Goal: Check status: Check status

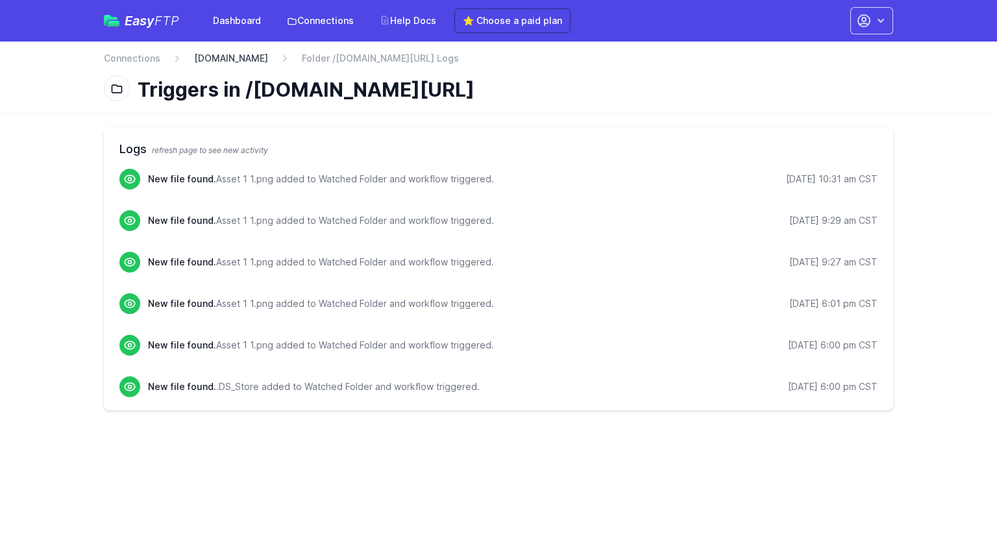
click at [210, 55] on link "[DOMAIN_NAME]" at bounding box center [231, 58] width 74 height 13
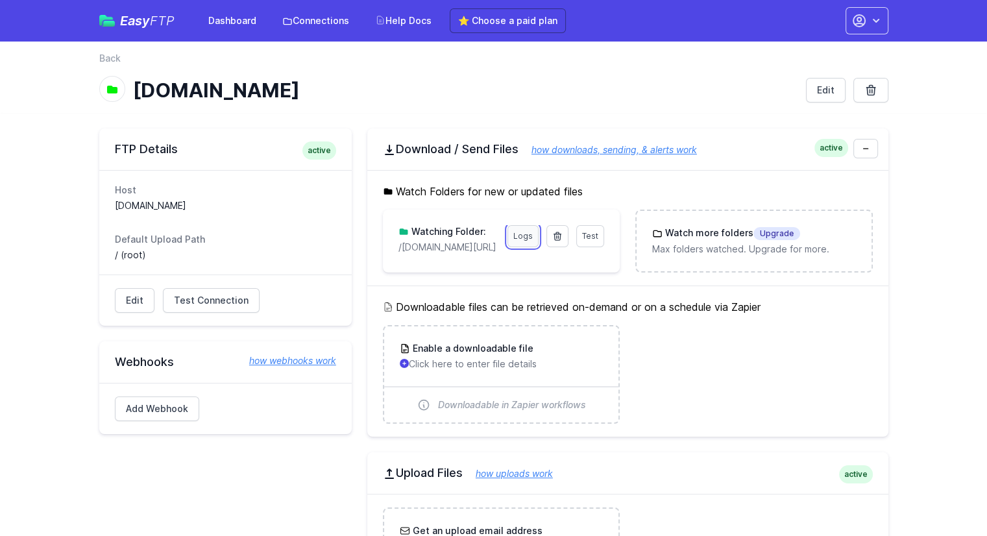
click at [519, 230] on link "Logs" at bounding box center [522, 236] width 31 height 22
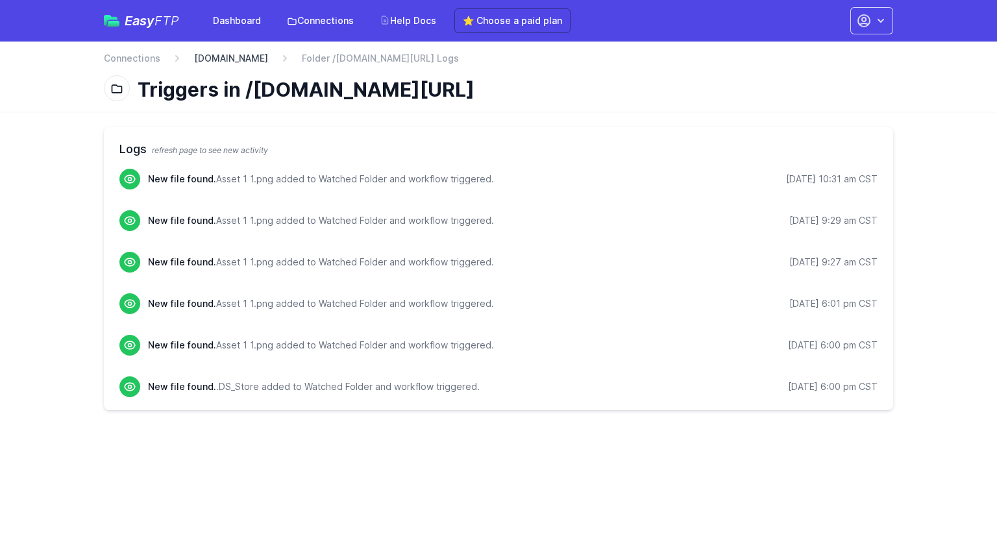
click at [228, 63] on link "[DOMAIN_NAME]" at bounding box center [231, 58] width 74 height 13
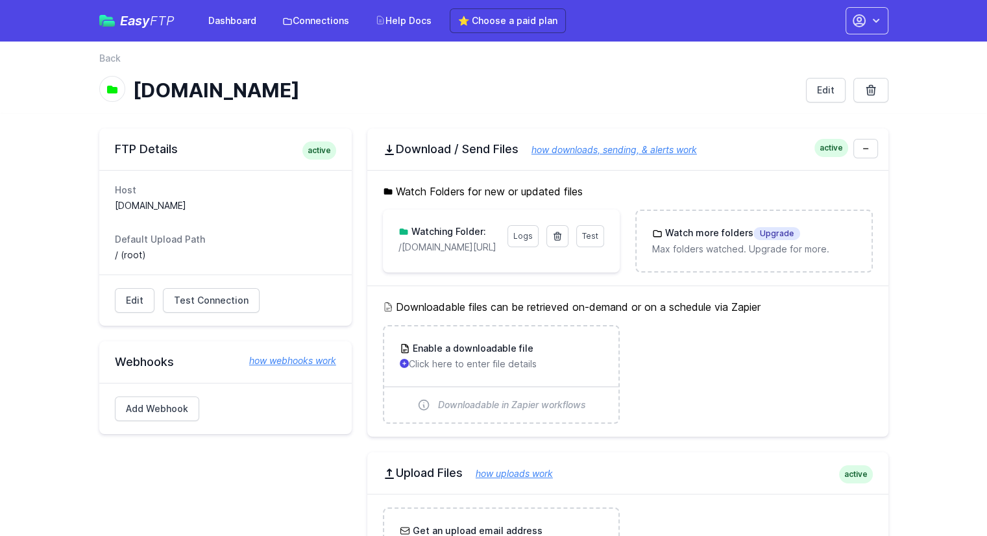
click at [107, 239] on div "Host s1.carta.cx Default Upload Path / (root)" at bounding box center [225, 222] width 252 height 104
